Goal: Task Accomplishment & Management: Complete application form

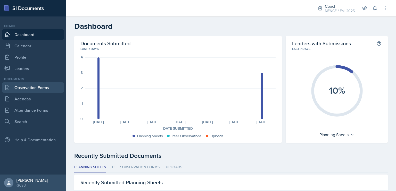
click at [19, 84] on link "Observation Forms" at bounding box center [33, 87] width 62 height 10
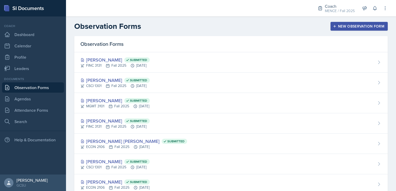
click at [363, 27] on div "New Observation Form" at bounding box center [359, 26] width 51 height 4
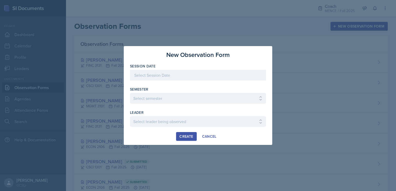
click at [218, 78] on div at bounding box center [198, 75] width 136 height 11
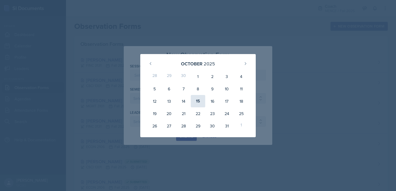
click at [198, 102] on div "15" at bounding box center [198, 101] width 14 height 12
type input "[DATE]"
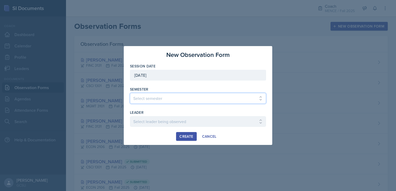
click at [197, 96] on select "Select semester All Spring 2020 Fall 2023 Spring 2019 Spring 2018 Fall 2017 Spr…" at bounding box center [198, 98] width 136 height 11
select select "986fdc3e-2246-4ffd-9cb8-78666de4ebed"
click at [130, 93] on select "Select semester All Spring 2020 Fall 2023 Spring 2019 Spring 2018 Fall 2017 Spr…" at bounding box center [198, 98] width 136 height 11
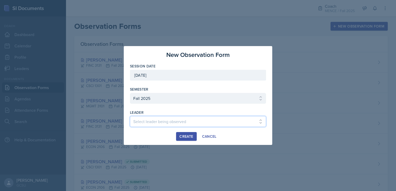
click at [176, 124] on select "Select leader being observed [PERSON_NAME] [PERSON_NAME] / CHEM 1211 / [PERSON_…" at bounding box center [198, 121] width 136 height 11
select select "12024a97-9eea-4386-be07-a142c466ede5"
click at [130, 116] on select "Select leader being observed [PERSON_NAME] [PERSON_NAME] / CHEM 1211 / [PERSON_…" at bounding box center [198, 121] width 136 height 11
click at [186, 135] on div "Create" at bounding box center [186, 137] width 14 height 4
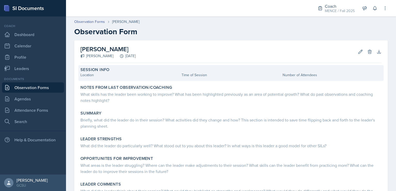
click at [117, 78] on div "Location" at bounding box center [129, 74] width 99 height 5
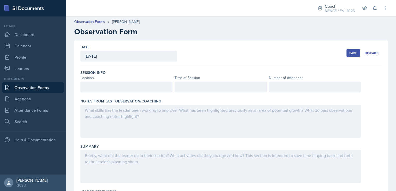
click at [120, 89] on div at bounding box center [126, 87] width 92 height 11
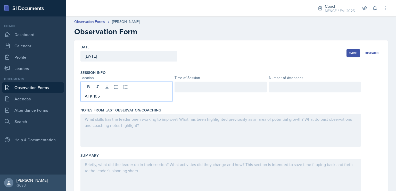
click at [178, 89] on div at bounding box center [220, 87] width 92 height 11
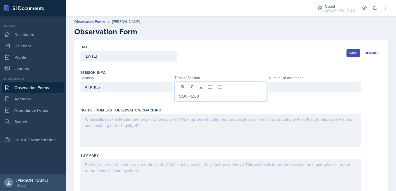
click at [211, 126] on div at bounding box center [220, 130] width 280 height 33
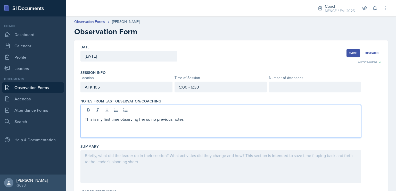
click at [288, 85] on div at bounding box center [315, 87] width 92 height 11
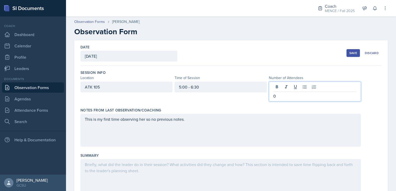
click at [349, 53] on div "Save" at bounding box center [353, 53] width 8 height 4
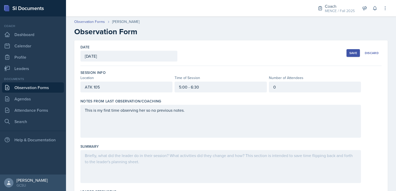
click at [349, 52] on div "Save" at bounding box center [353, 53] width 8 height 4
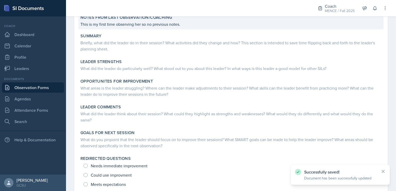
scroll to position [130, 0]
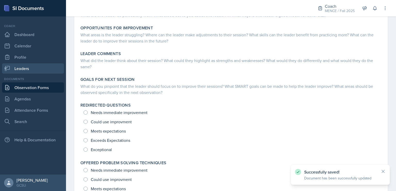
click at [37, 69] on link "Leaders" at bounding box center [33, 68] width 62 height 10
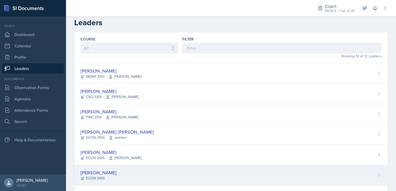
scroll to position [131, 0]
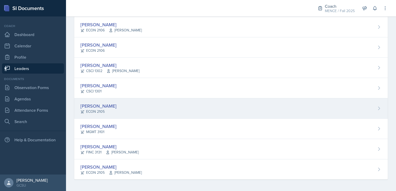
click at [116, 107] on div "[PERSON_NAME] ECON 2105" at bounding box center [230, 108] width 313 height 20
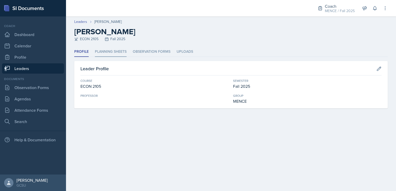
click at [118, 50] on li "Planning Sheets" at bounding box center [111, 52] width 32 height 10
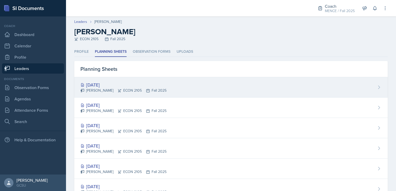
click at [144, 91] on div "[PERSON_NAME] ECON 2105 Fall 2025" at bounding box center [123, 90] width 86 height 5
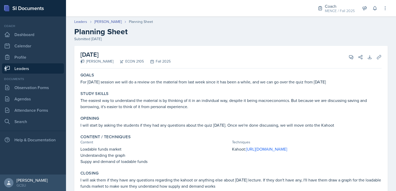
scroll to position [31, 0]
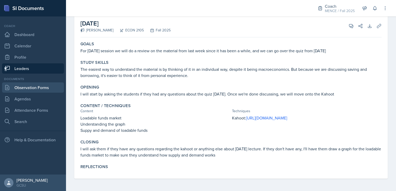
click at [39, 85] on link "Observation Forms" at bounding box center [33, 87] width 62 height 10
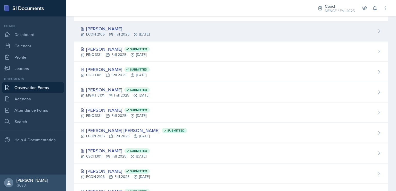
click at [143, 27] on div "[PERSON_NAME]" at bounding box center [114, 28] width 69 height 7
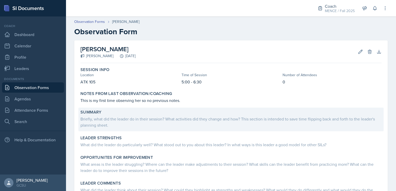
click at [164, 127] on div "Briefly, what did the leader do in their session? What activities did they chan…" at bounding box center [230, 122] width 301 height 12
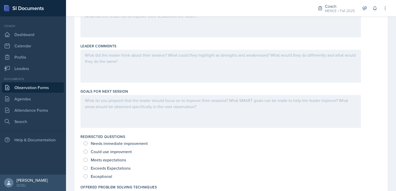
scroll to position [298, 0]
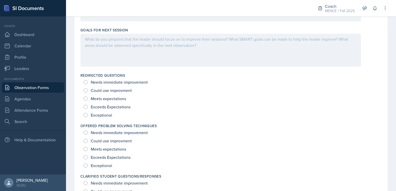
click at [94, 116] on span "Exceptional" at bounding box center [101, 115] width 21 height 5
click at [88, 116] on input "Exceptional" at bounding box center [85, 115] width 4 height 4
radio input "true"
click at [86, 164] on input "Exceptional" at bounding box center [85, 166] width 4 height 4
radio input "true"
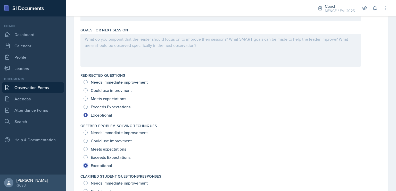
scroll to position [392, 0]
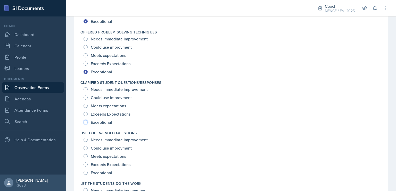
click at [87, 122] on input "Exceptional" at bounding box center [85, 122] width 4 height 4
radio input "true"
click at [86, 173] on input "Exceptional" at bounding box center [85, 173] width 4 height 4
radio input "true"
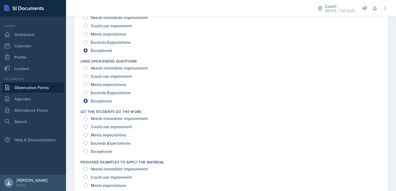
scroll to position [464, 0]
click at [85, 152] on input "Exceptional" at bounding box center [85, 151] width 4 height 4
radio input "true"
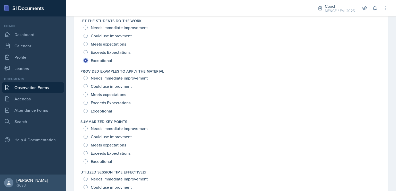
scroll to position [555, 0]
click at [86, 111] on input "Exceptional" at bounding box center [85, 110] width 4 height 4
radio input "true"
click at [86, 163] on div "Exceptional" at bounding box center [98, 161] width 30 height 8
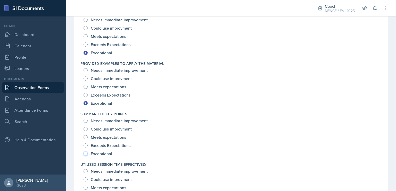
click at [86, 153] on input "Exceptional" at bounding box center [85, 154] width 4 height 4
radio input "true"
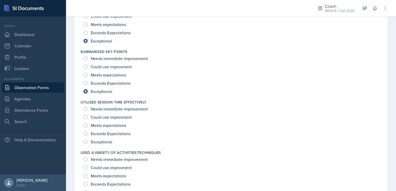
scroll to position [633, 0]
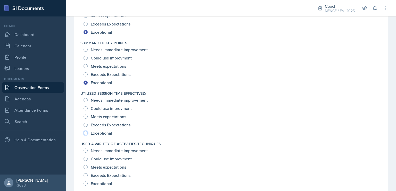
click at [85, 133] on input "Exceptional" at bounding box center [85, 133] width 4 height 4
radio input "true"
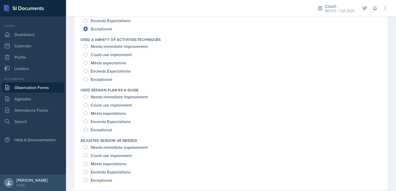
scroll to position [739, 0]
click at [86, 130] on input "Exceptional" at bounding box center [85, 129] width 4 height 4
radio input "true"
click at [86, 79] on input "Exceptional" at bounding box center [85, 79] width 4 height 4
radio input "true"
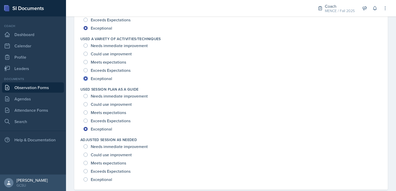
scroll to position [749, 0]
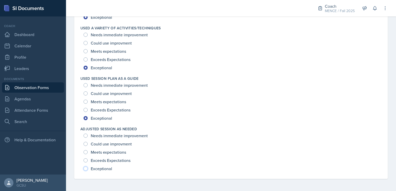
click at [85, 168] on input "Exceptional" at bounding box center [85, 169] width 4 height 4
radio input "true"
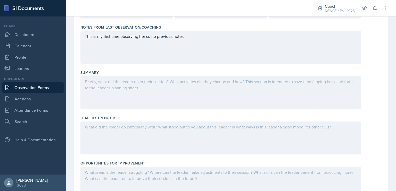
scroll to position [93, 0]
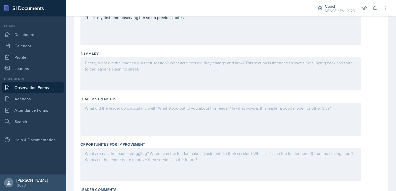
click at [154, 75] on div at bounding box center [220, 73] width 280 height 33
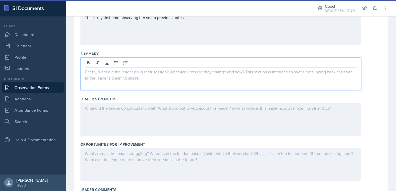
scroll to position [102, 0]
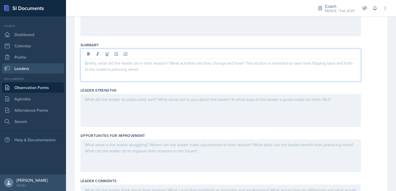
click at [35, 69] on link "Leaders" at bounding box center [33, 68] width 62 height 10
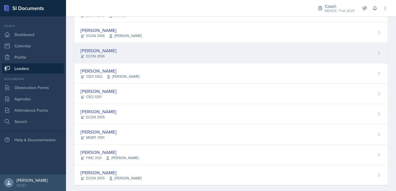
scroll to position [131, 0]
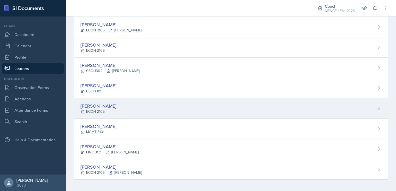
click at [105, 105] on div "[PERSON_NAME]" at bounding box center [98, 106] width 36 height 7
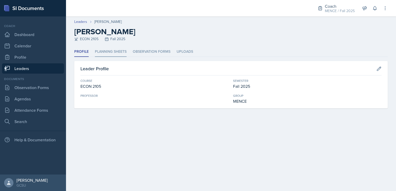
click at [117, 47] on li "Planning Sheets" at bounding box center [111, 52] width 32 height 10
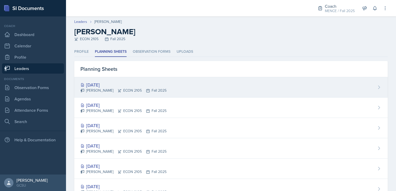
click at [136, 91] on div "[PERSON_NAME] ECON 2105 Fall 2025" at bounding box center [123, 90] width 86 height 5
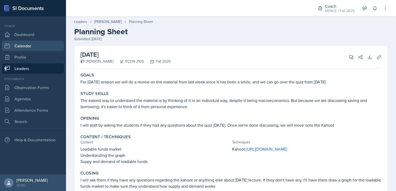
click at [27, 41] on link "Calendar" at bounding box center [33, 46] width 62 height 10
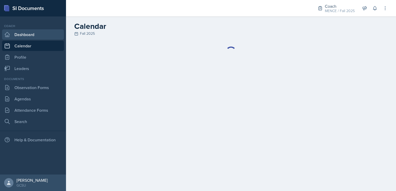
click at [26, 35] on link "Dashboard" at bounding box center [33, 34] width 62 height 10
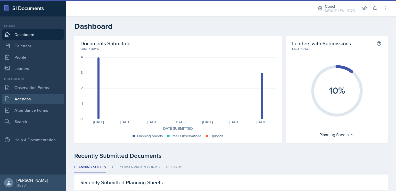
click at [35, 95] on link "Agendas" at bounding box center [33, 99] width 62 height 10
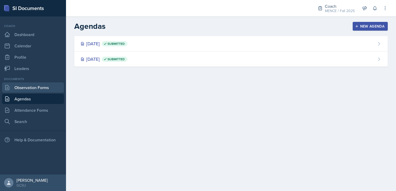
click at [35, 88] on link "Observation Forms" at bounding box center [33, 87] width 62 height 10
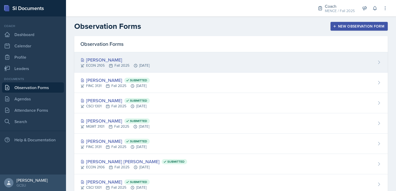
click at [112, 63] on div "ECON 2105 Fall 2025 [DATE]" at bounding box center [114, 65] width 69 height 5
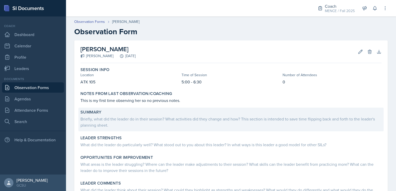
click at [175, 118] on div "Briefly, what did the leader do in their session? What activities did they chan…" at bounding box center [230, 122] width 301 height 12
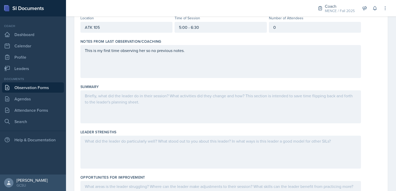
click at [170, 101] on div at bounding box center [220, 106] width 280 height 33
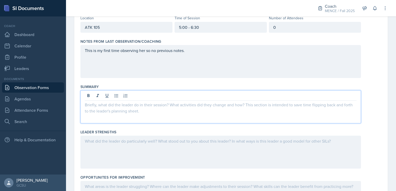
scroll to position [69, 0]
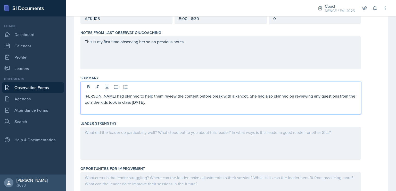
click at [229, 98] on p "[PERSON_NAME] had planned to help them review the content before break with a k…" at bounding box center [221, 99] width 272 height 12
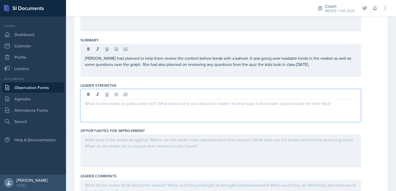
click at [215, 101] on p at bounding box center [221, 104] width 272 height 6
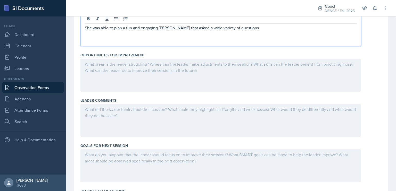
click at [199, 75] on div at bounding box center [220, 75] width 280 height 33
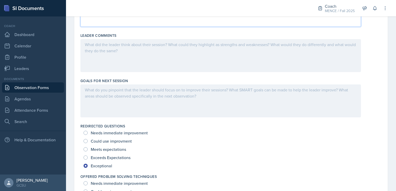
scroll to position [247, 0]
click at [190, 95] on div at bounding box center [220, 100] width 280 height 33
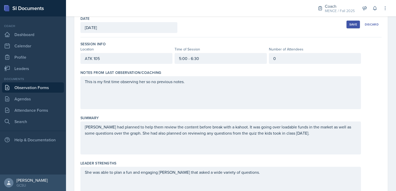
scroll to position [30, 0]
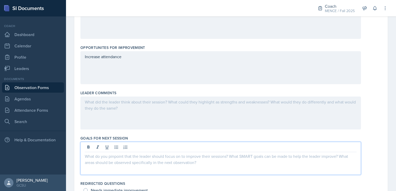
click at [213, 111] on div at bounding box center [220, 113] width 280 height 33
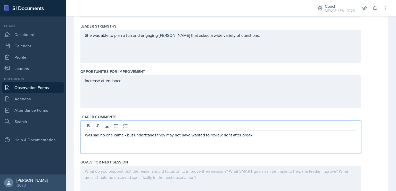
scroll to position [209, 0]
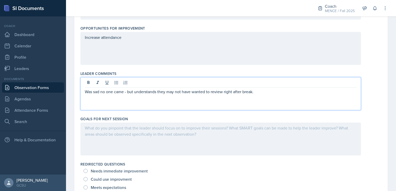
click at [185, 127] on p at bounding box center [221, 128] width 272 height 6
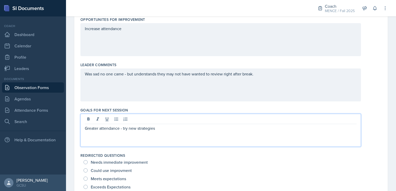
click at [172, 130] on p "Greater attendance - try new strategies" at bounding box center [221, 128] width 272 height 6
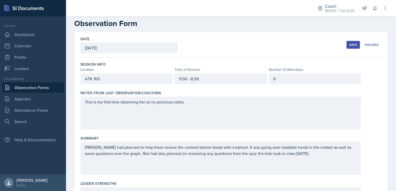
scroll to position [0, 0]
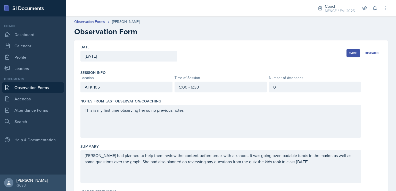
click at [349, 51] on div "Save" at bounding box center [353, 53] width 8 height 4
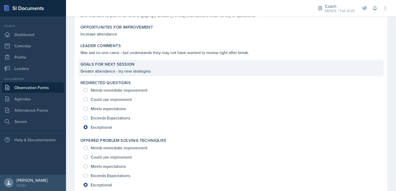
scroll to position [151, 0]
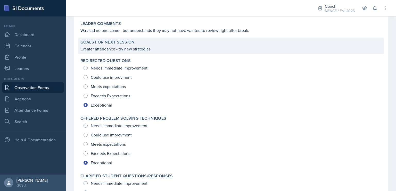
click at [159, 53] on div "Goals for Next Session Greater attendance - try new strategies" at bounding box center [230, 46] width 305 height 16
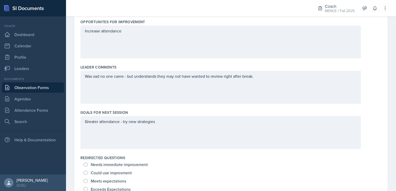
click at [207, 133] on div "Greater attendance - try new strategies" at bounding box center [220, 132] width 280 height 33
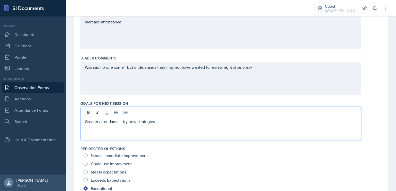
click at [168, 127] on div "Greater attendance - try new strategies" at bounding box center [220, 123] width 280 height 33
click at [162, 121] on p "Greater attendance - try new strategies" at bounding box center [221, 122] width 272 height 6
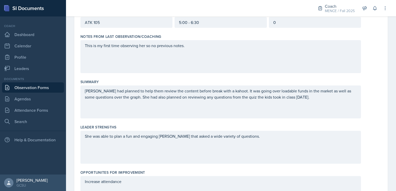
scroll to position [0, 0]
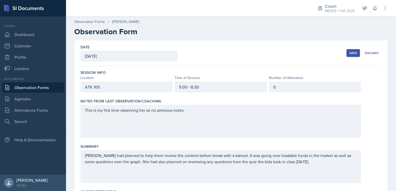
click at [351, 55] on div "Save" at bounding box center [353, 53] width 8 height 4
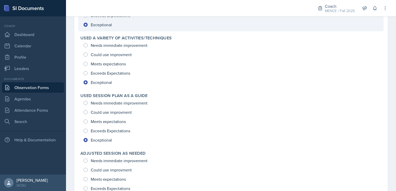
scroll to position [682, 0]
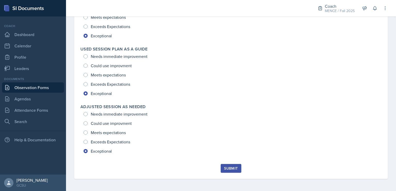
click at [229, 167] on div "Submit" at bounding box center [231, 168] width 14 height 4
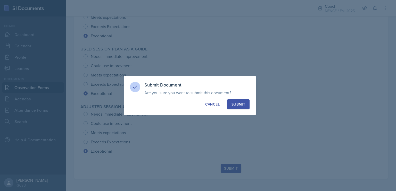
click at [243, 103] on div "Submit" at bounding box center [238, 104] width 14 height 5
radio input "true"
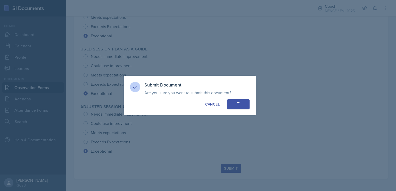
radio input "true"
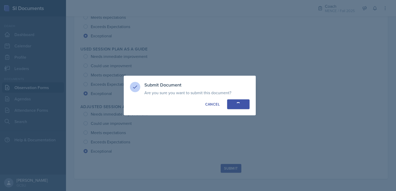
radio input "true"
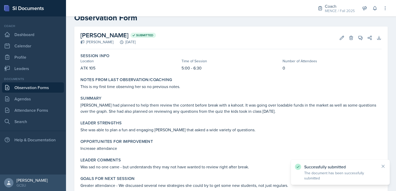
scroll to position [0, 0]
